Goal: Task Accomplishment & Management: Use online tool/utility

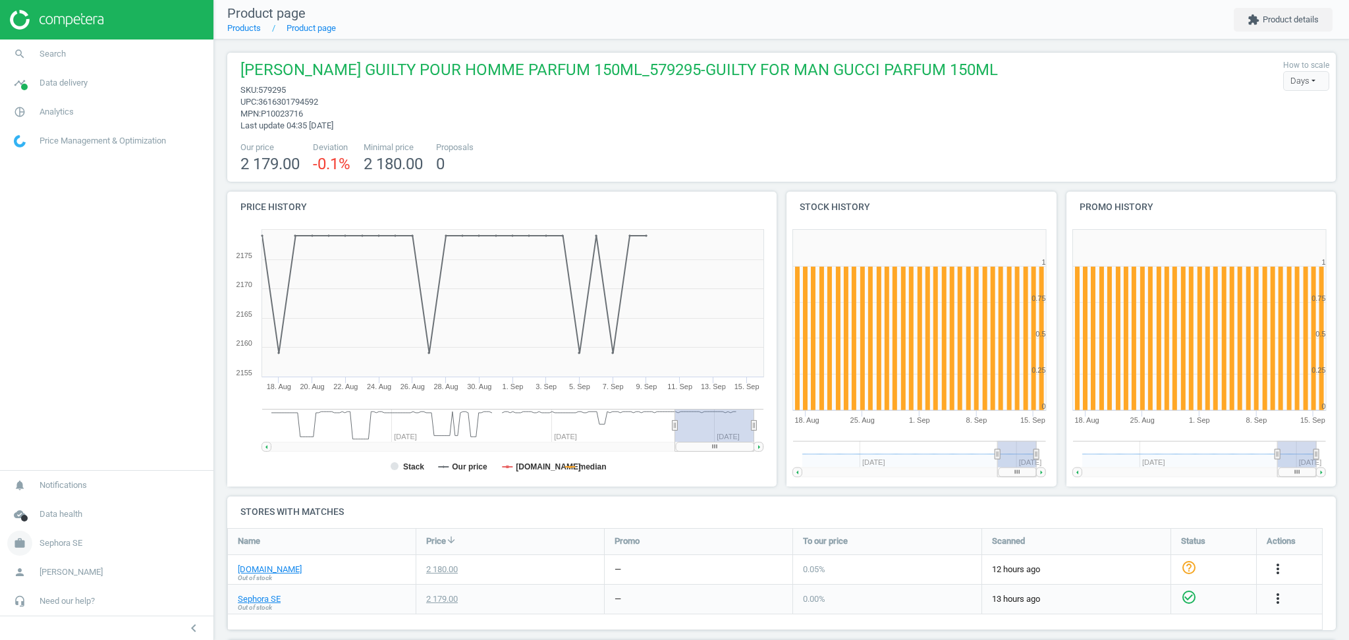
click at [65, 553] on link "work Sephora SE" at bounding box center [106, 543] width 213 height 29
click at [58, 511] on link "Switch campaign" at bounding box center [106, 505] width 213 height 20
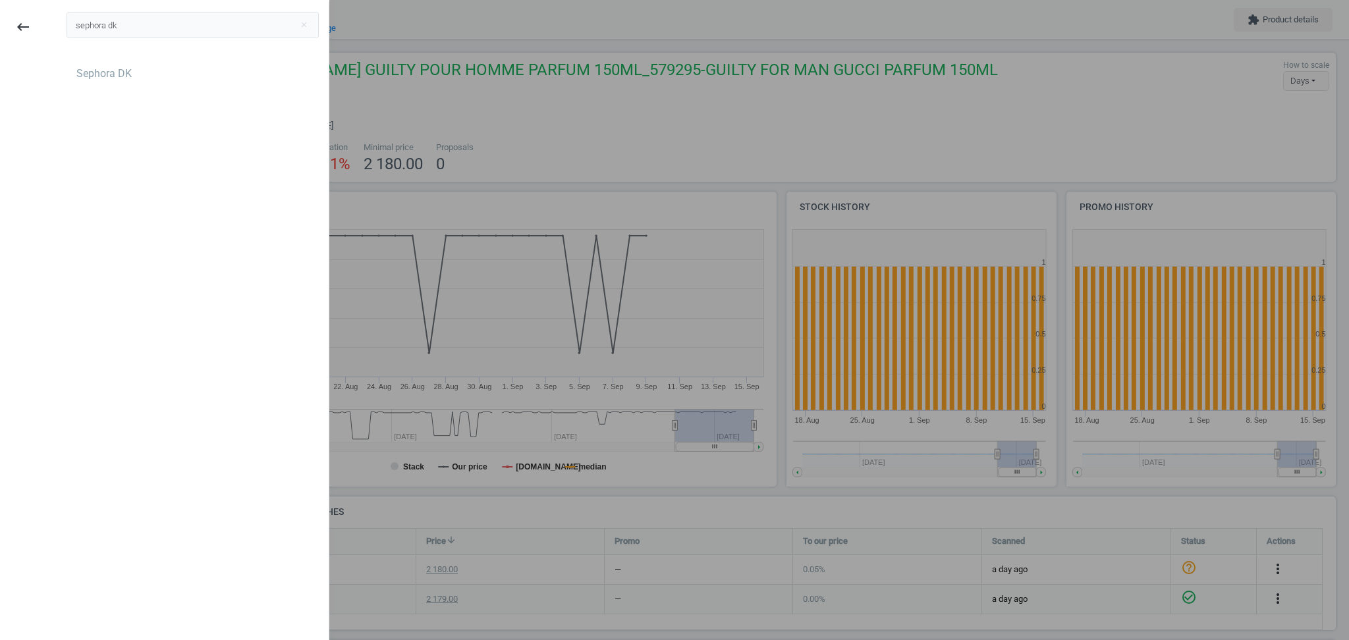
type input "sephora dk"
click at [117, 78] on div "Sephora DK" at bounding box center [103, 74] width 55 height 14
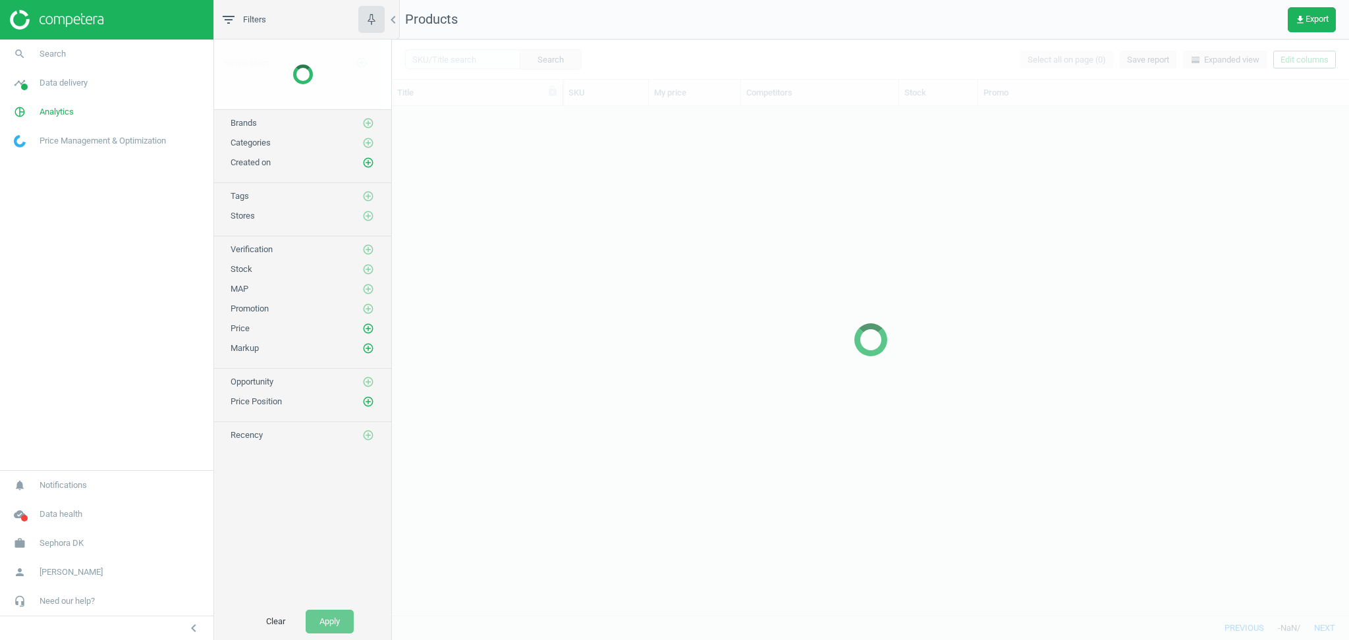
scroll to position [497, 943]
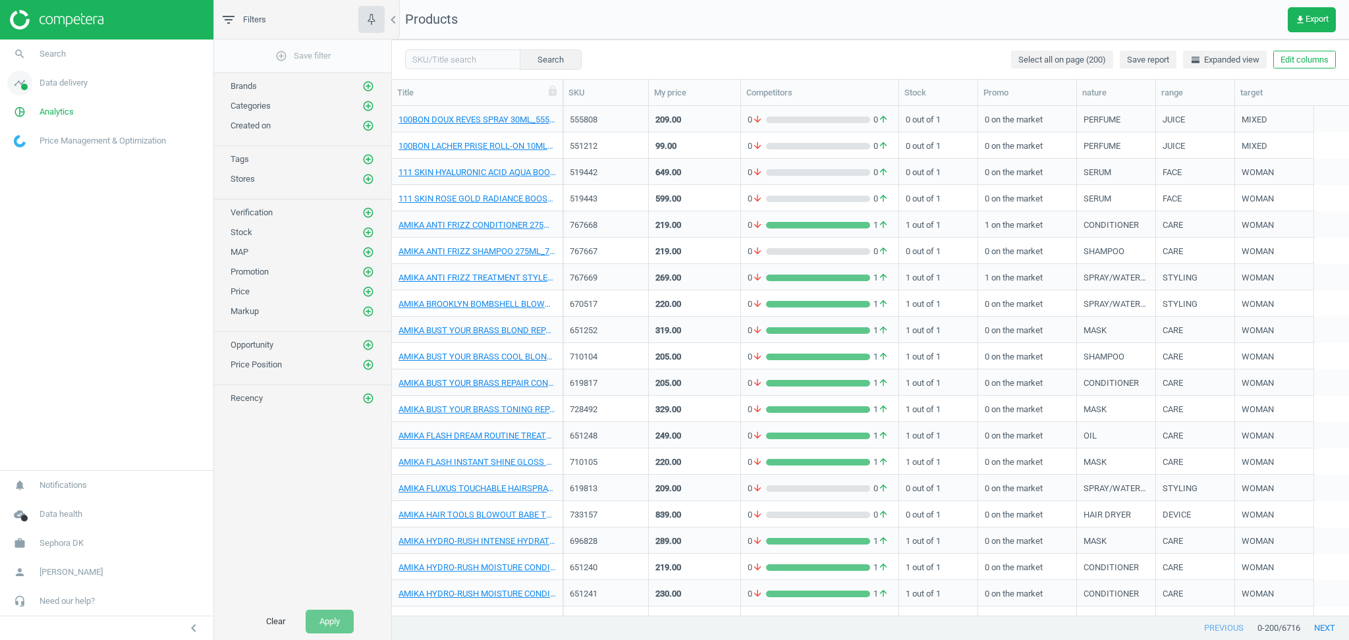
click at [67, 87] on span "Data delivery" at bounding box center [64, 83] width 48 height 12
click at [53, 175] on span "Rematching" at bounding box center [34, 170] width 40 height 11
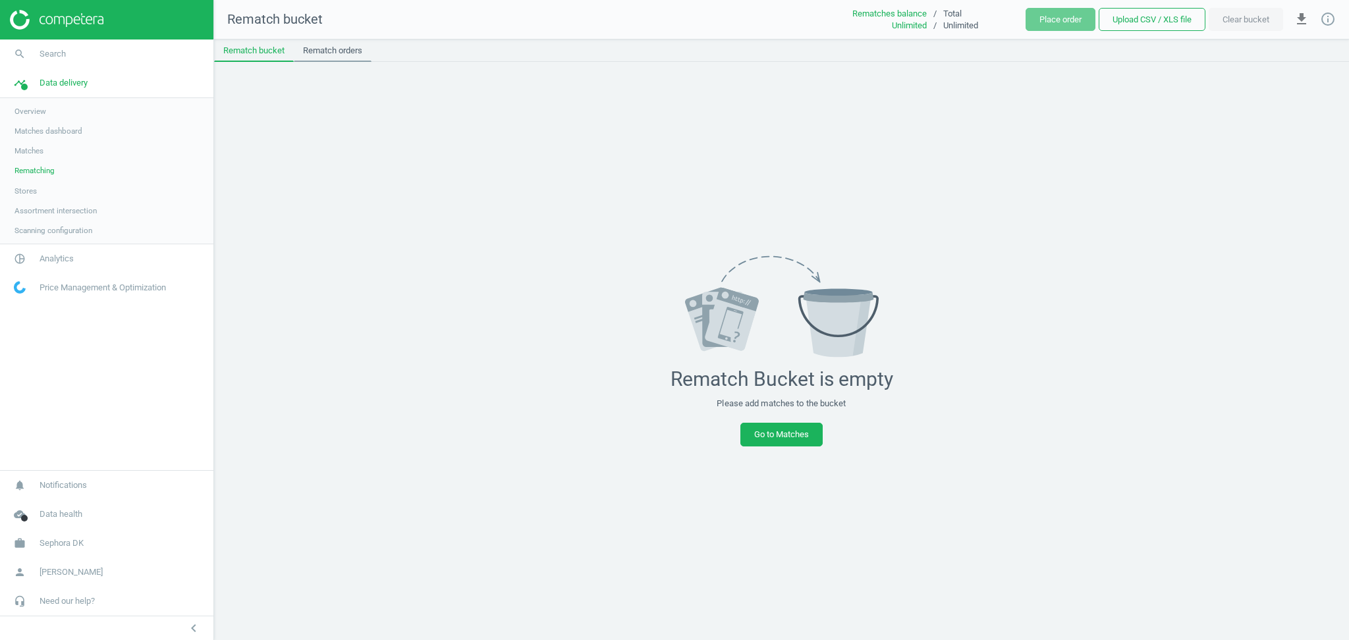
click at [323, 52] on link "Rematch orders" at bounding box center [333, 51] width 78 height 22
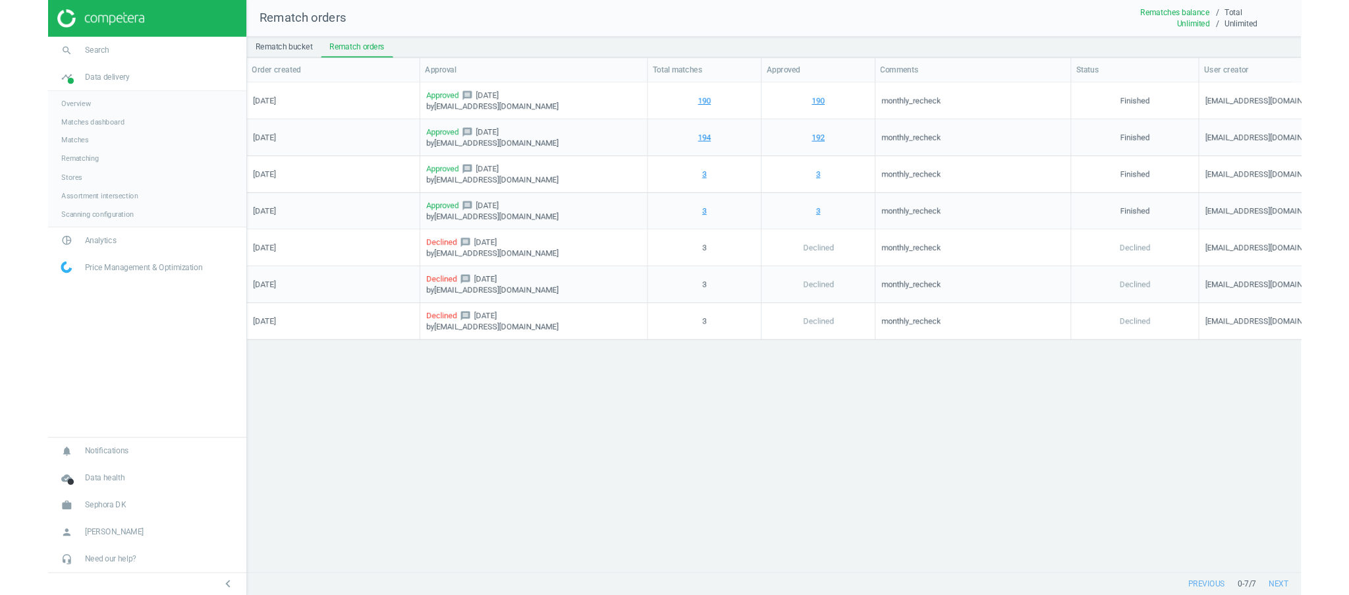
scroll to position [14, 14]
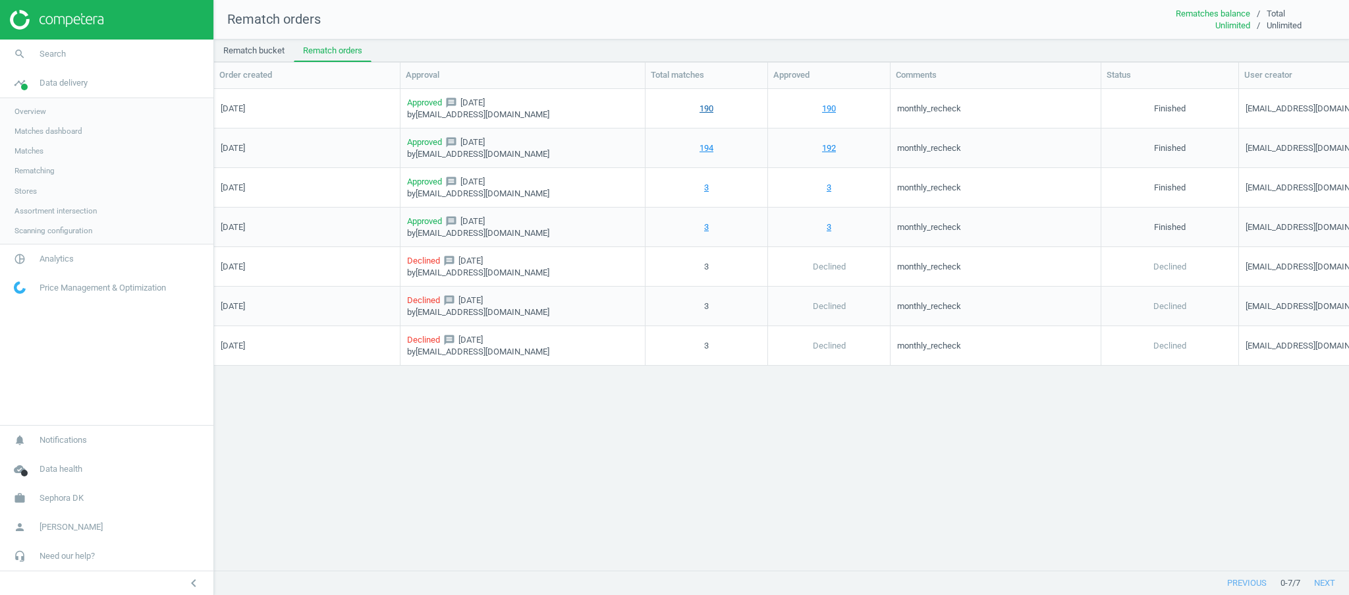
click at [707, 107] on link "190" at bounding box center [707, 108] width 14 height 12
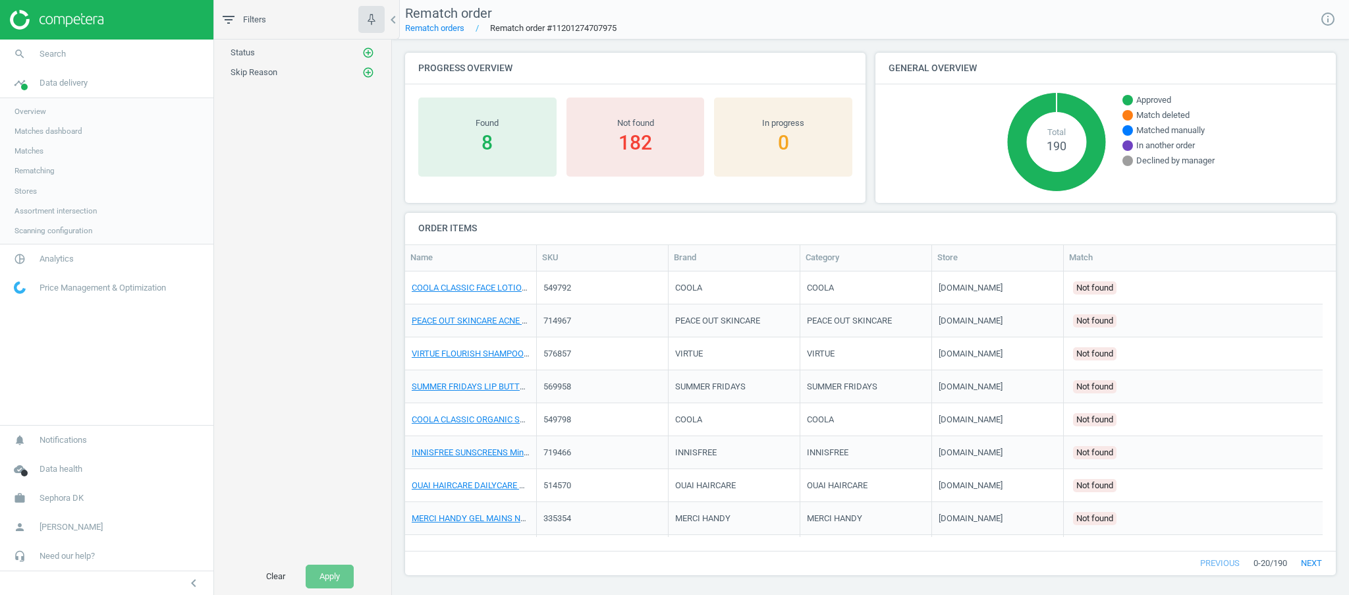
click at [38, 152] on span "Matches" at bounding box center [28, 151] width 29 height 11
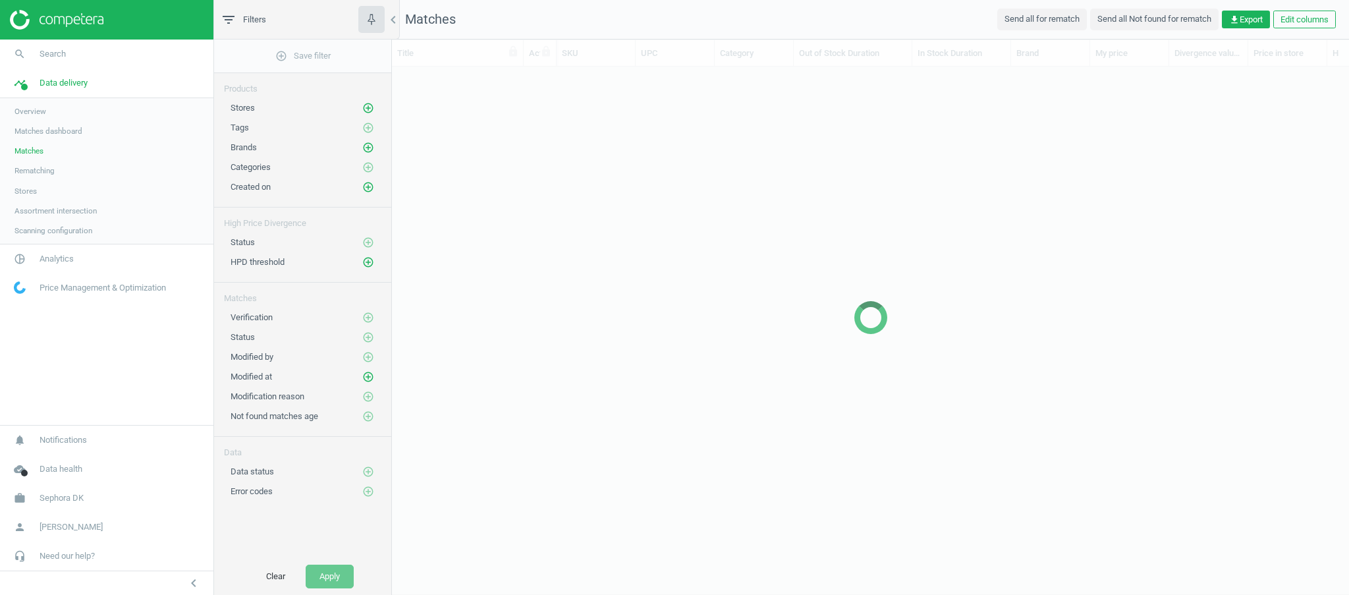
scroll to position [13, 14]
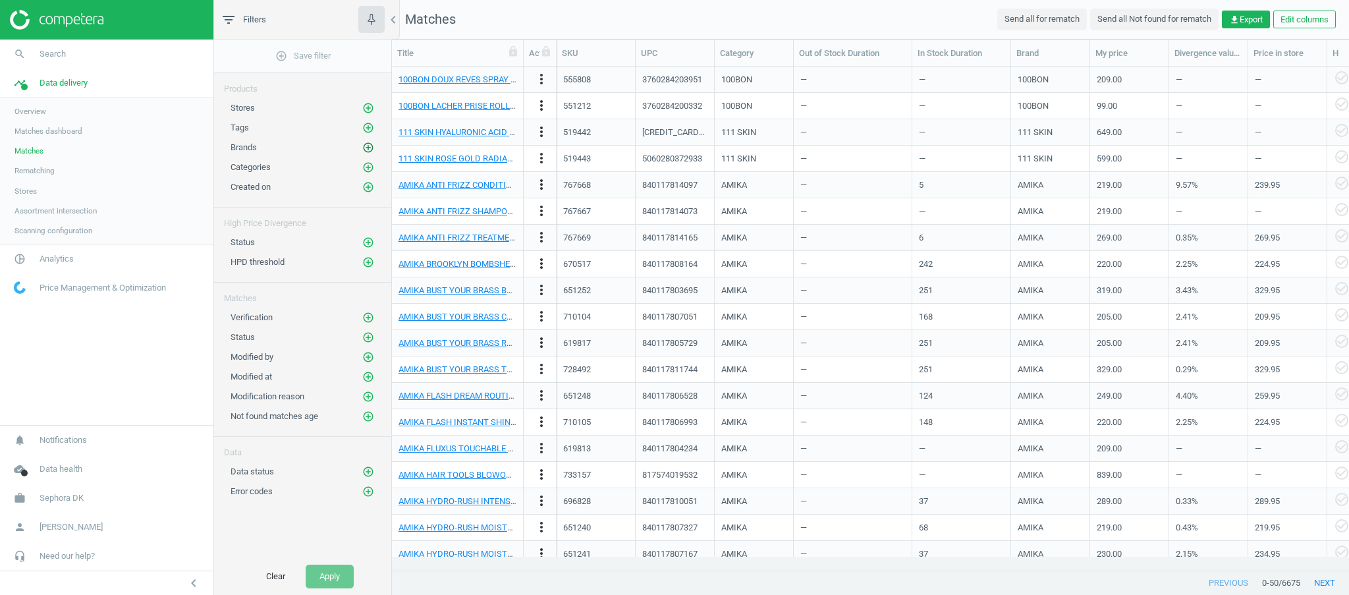
click at [365, 146] on icon "add_circle_outline" at bounding box center [368, 148] width 12 height 12
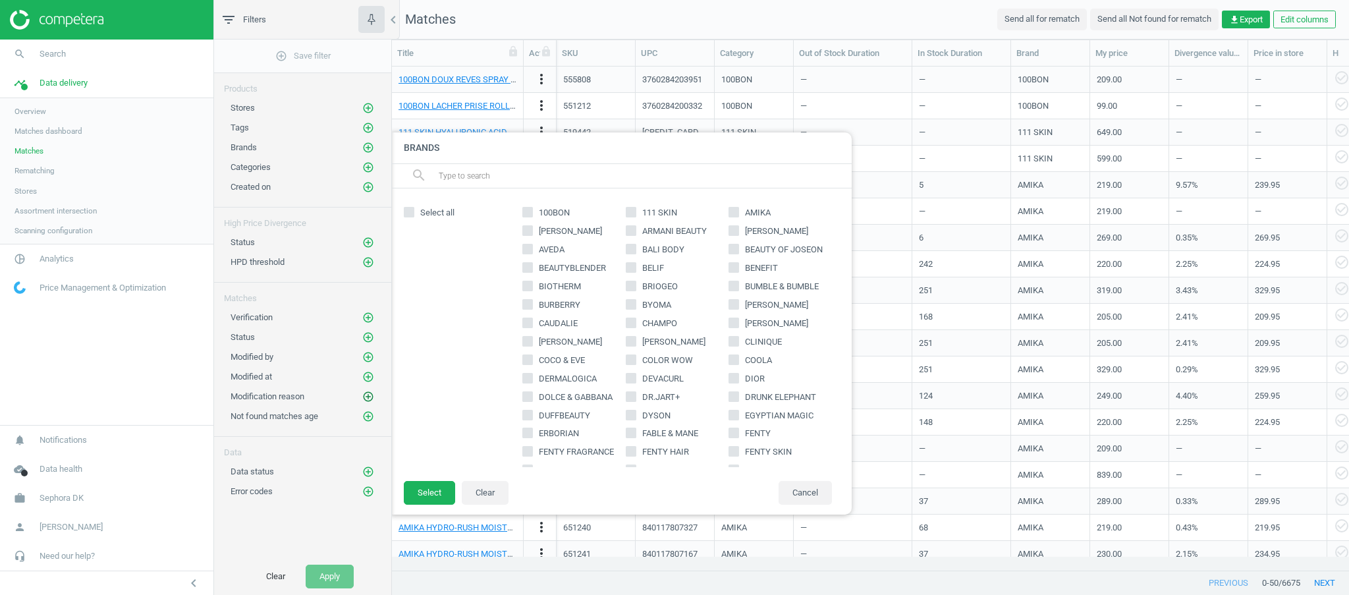
click at [370, 397] on icon "add_circle_outline" at bounding box center [368, 397] width 12 height 12
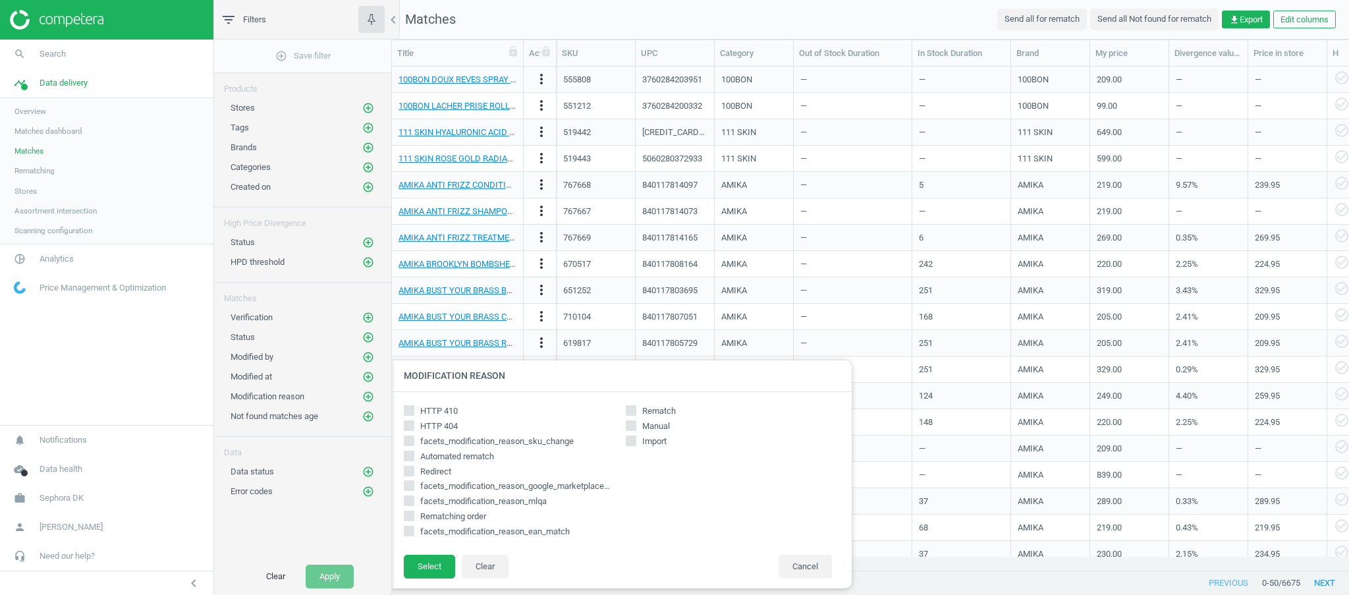
click at [472, 517] on span "Rematching order" at bounding box center [453, 517] width 71 height 12
click at [413, 517] on input "Rematching order" at bounding box center [409, 516] width 9 height 9
checkbox input "true"
click at [432, 567] on button "Select" at bounding box center [429, 567] width 51 height 24
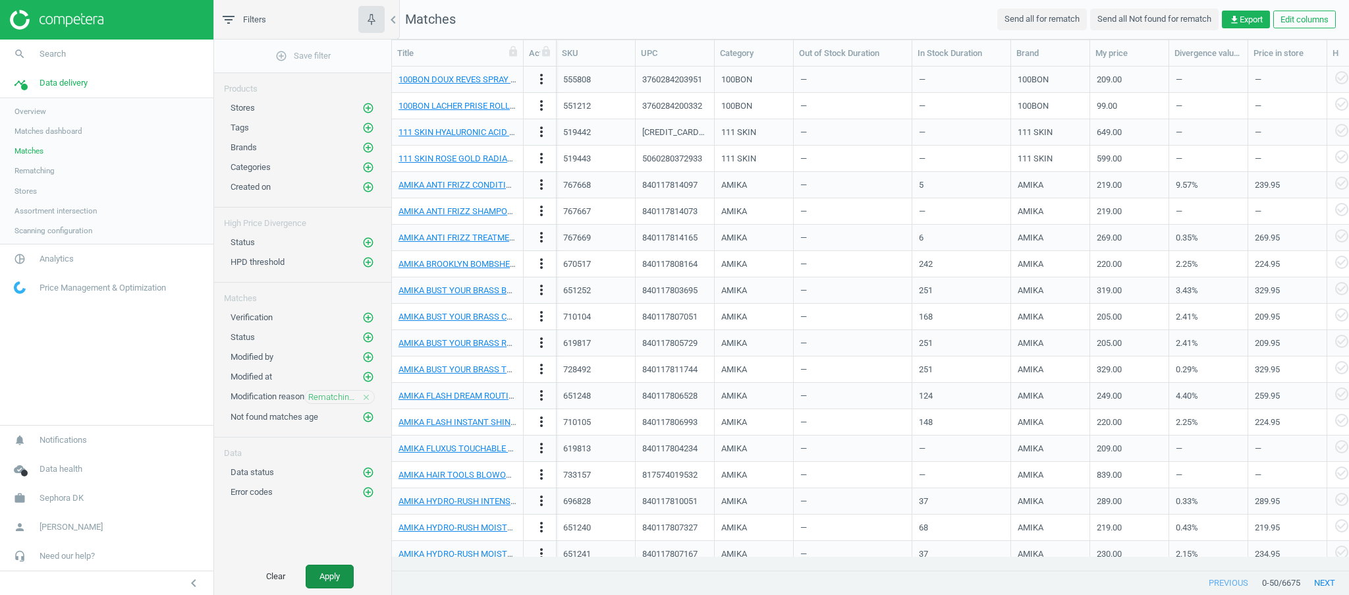
click at [329, 571] on button "Apply" at bounding box center [330, 577] width 48 height 24
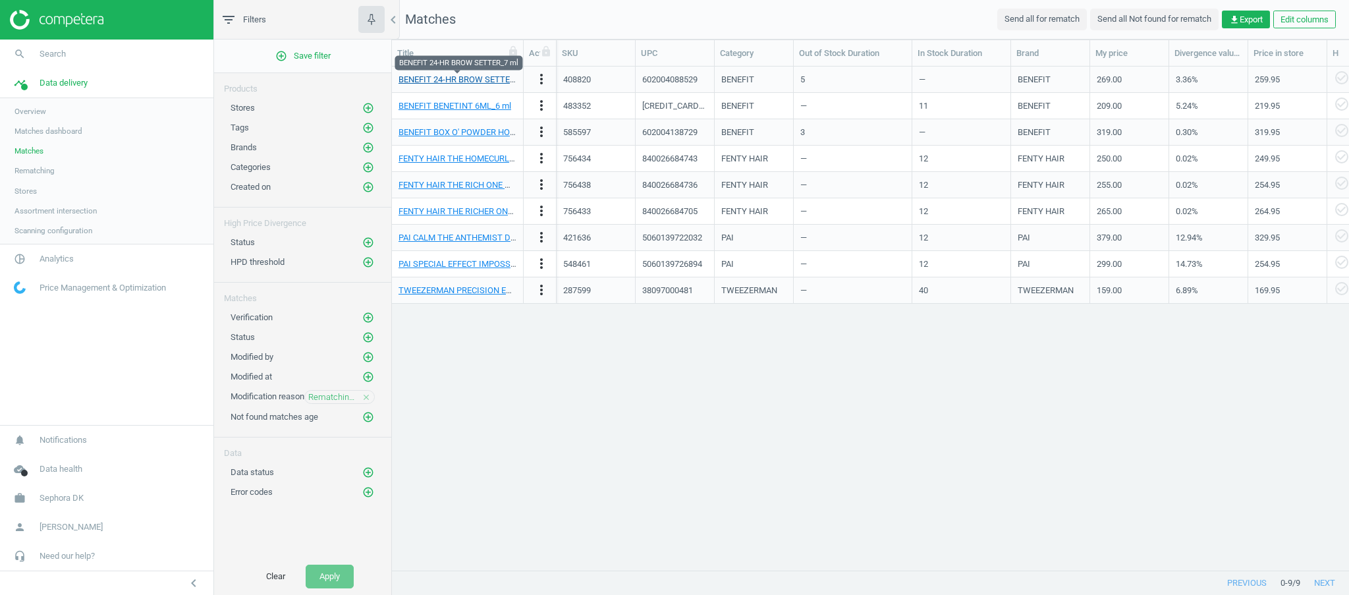
click at [464, 78] on link "BENEFIT 24-HR BROW SETTER_7 ml" at bounding box center [467, 79] width 136 height 10
click at [540, 79] on icon "more_vert" at bounding box center [542, 79] width 16 height 16
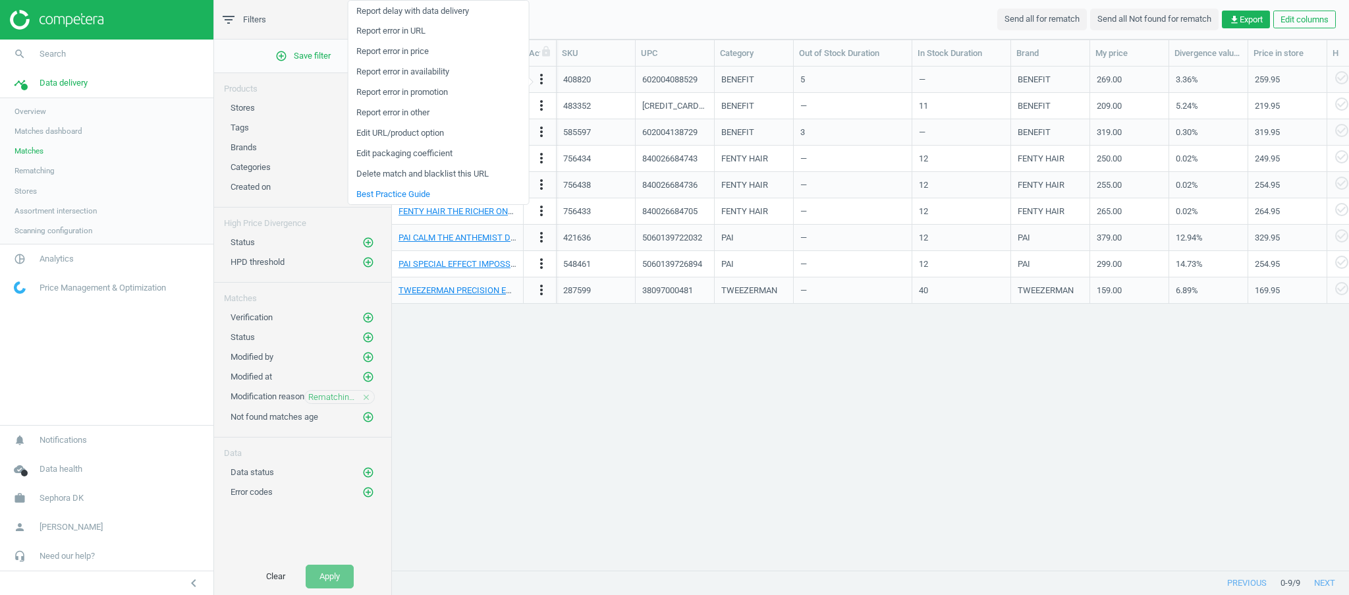
click at [626, 499] on div "BENEFIT 24-HR BROW SETTER_7 ml more_vert 408820 602004088529 BENEFIT 5 — BENEFI…" at bounding box center [870, 312] width 957 height 490
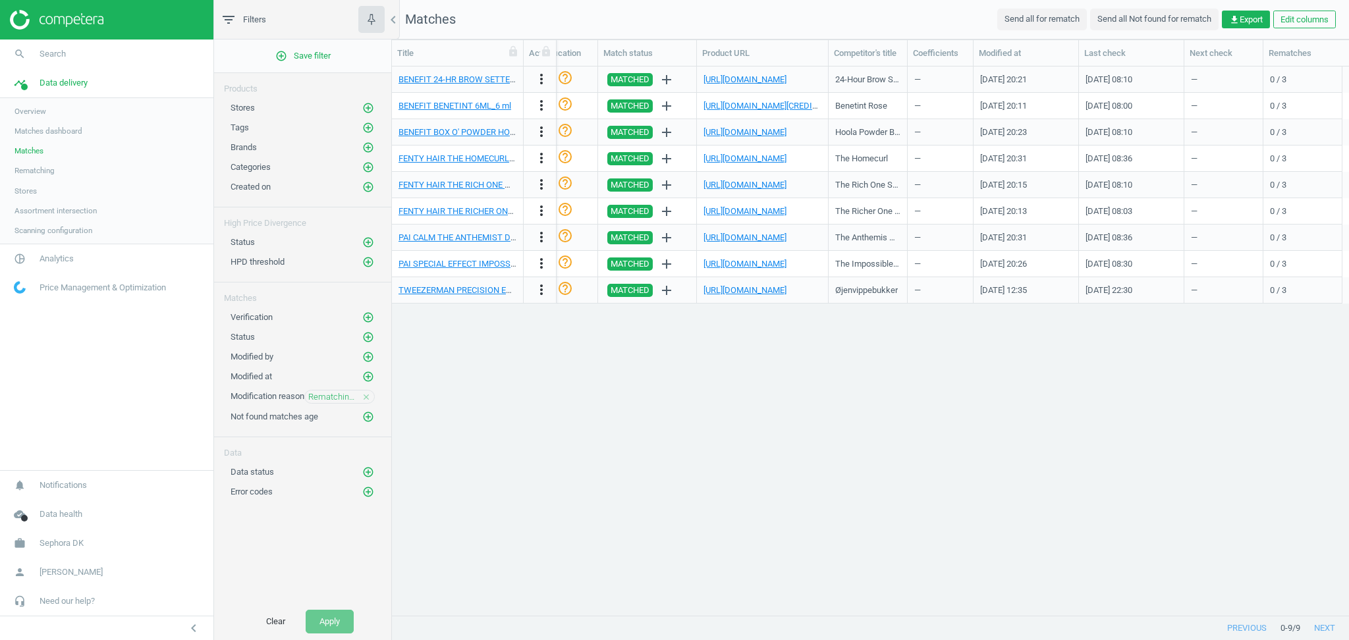
scroll to position [522, 943]
